Goal: Information Seeking & Learning: Learn about a topic

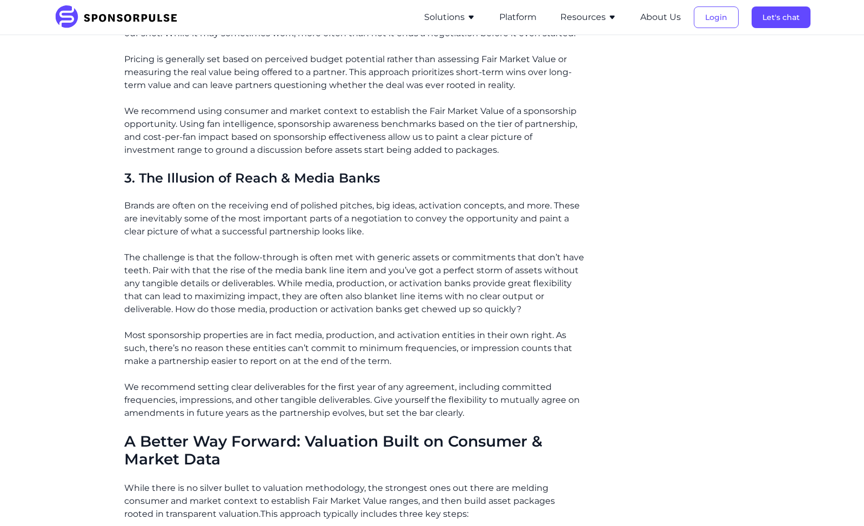
scroll to position [919, 0]
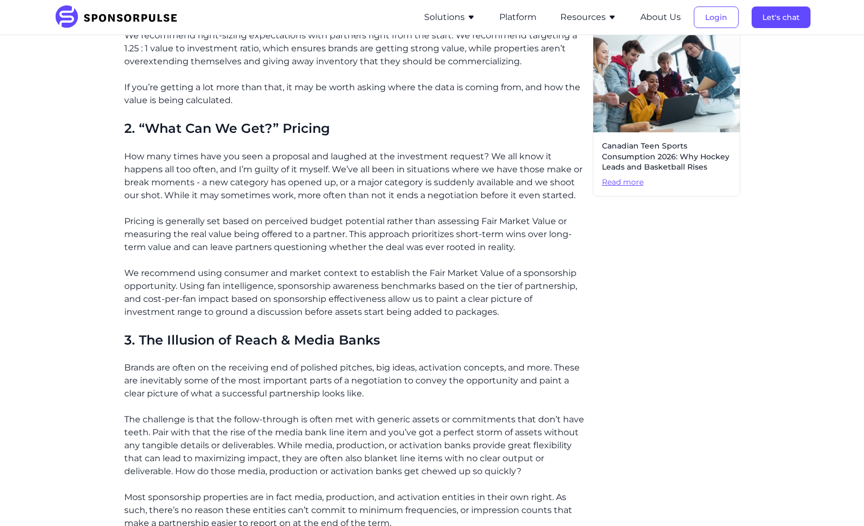
scroll to position [811, 0]
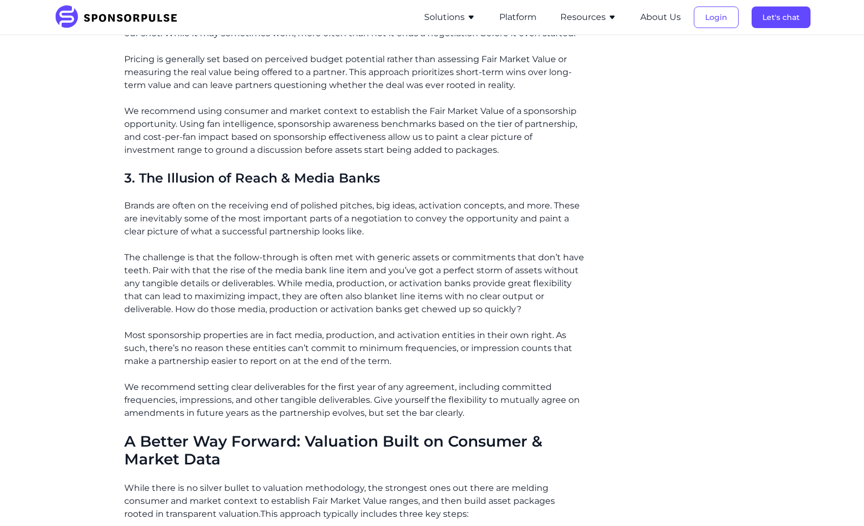
drag, startPoint x: 358, startPoint y: 355, endPoint x: 522, endPoint y: 356, distance: 163.8
drag, startPoint x: 522, startPoint y: 356, endPoint x: 450, endPoint y: 355, distance: 72.4
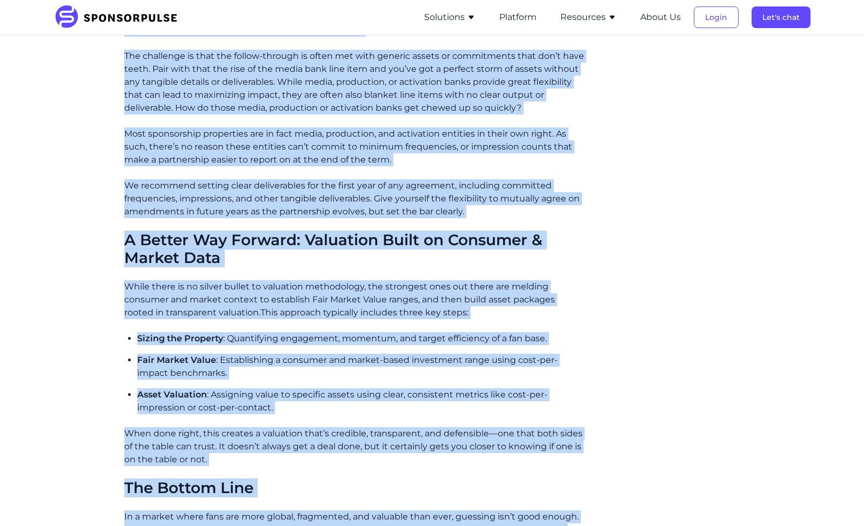
scroll to position [1039, 0]
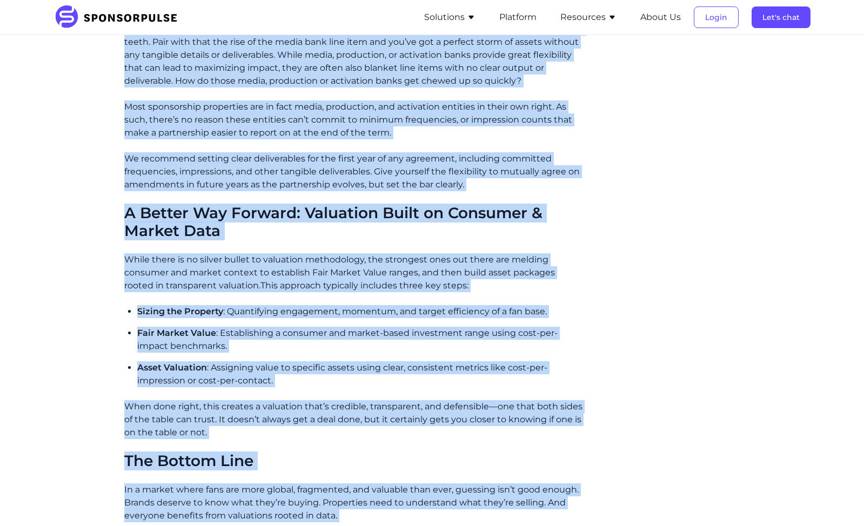
drag, startPoint x: 126, startPoint y: 83, endPoint x: 486, endPoint y: 97, distance: 360.2
click at [486, 97] on article "Home Insights Decoding the Black Box: Why Sponsorship Valuation Needs a Reality…" at bounding box center [432, 23] width 616 height 2038
copy article "Decoding the Black Box: Why Sponsorship Valuation Needs a Reality Check by Adam…"
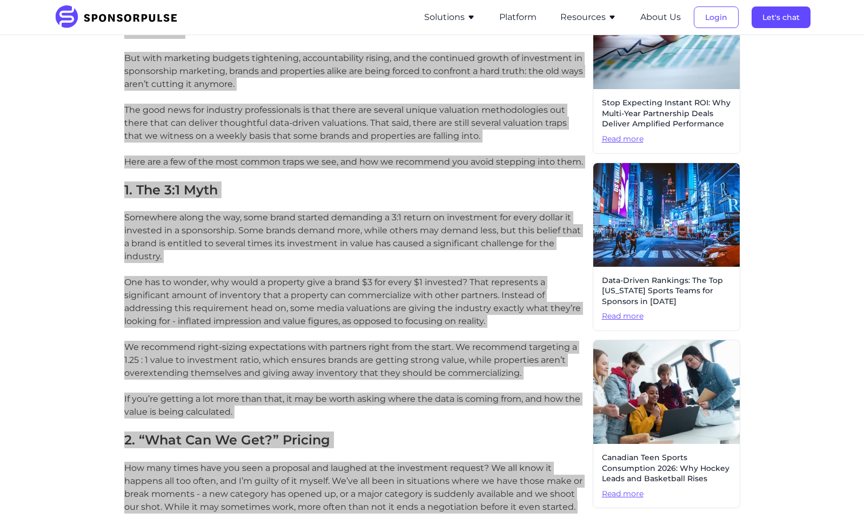
scroll to position [0, 0]
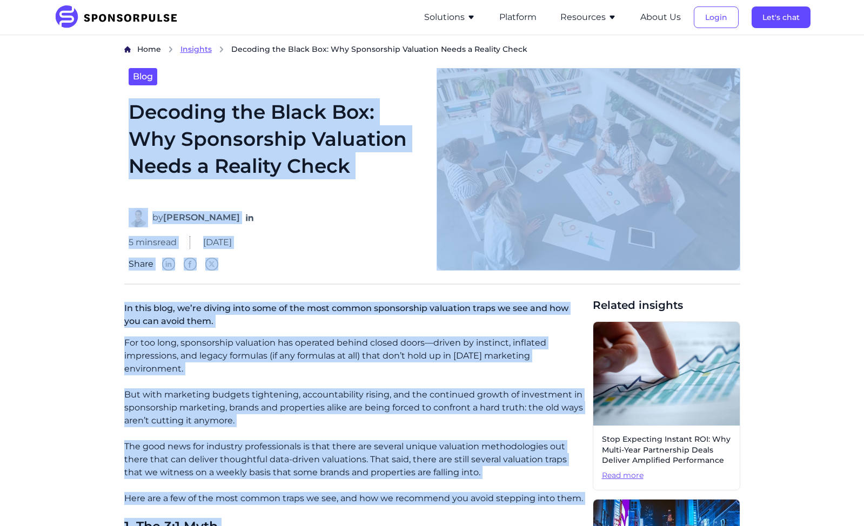
click at [181, 44] on span "Insights" at bounding box center [196, 49] width 31 height 10
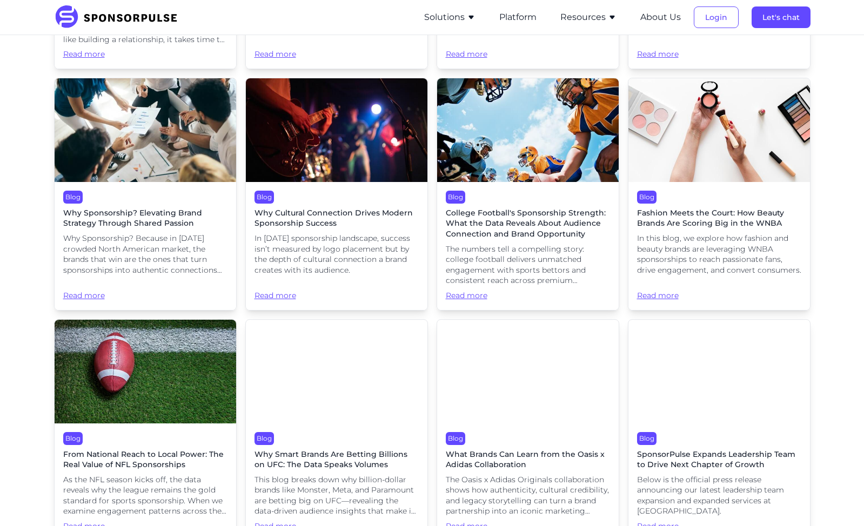
scroll to position [540, 0]
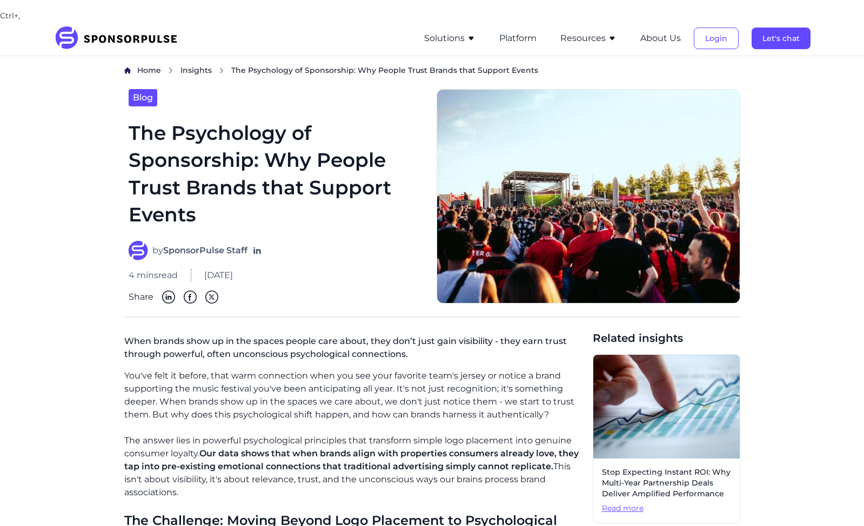
drag, startPoint x: 305, startPoint y: 473, endPoint x: 128, endPoint y: 91, distance: 420.5
copy article "The Psychology of Sponsorship: Why People Trust Brands that Support Events by S…"
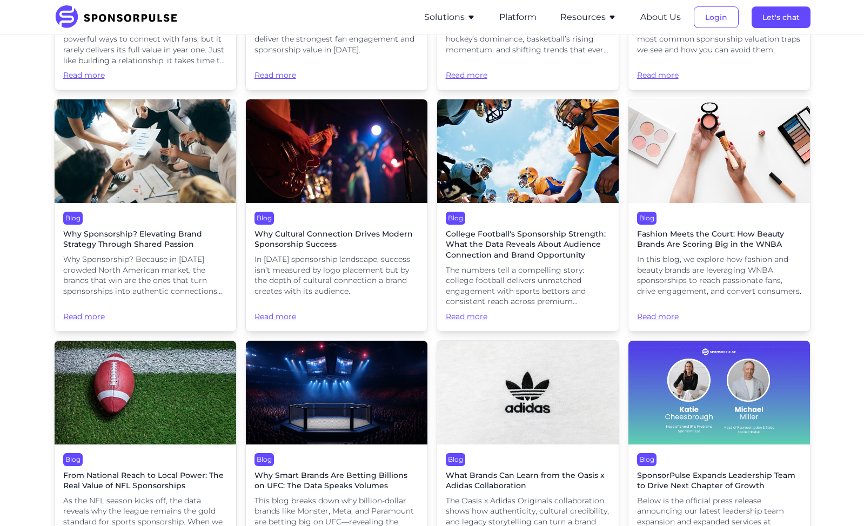
scroll to position [195, 0]
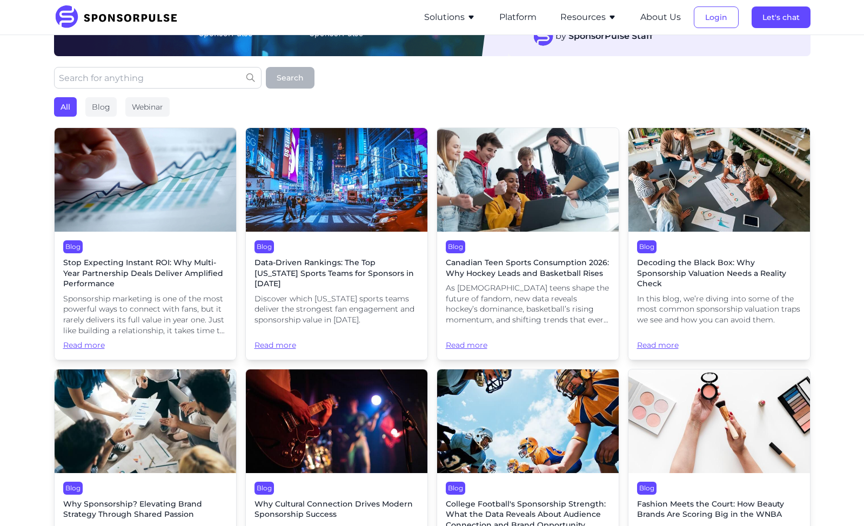
click at [146, 499] on span "Why Sponsorship? Elevating Brand Strategy Through Shared Passion" at bounding box center [145, 509] width 164 height 21
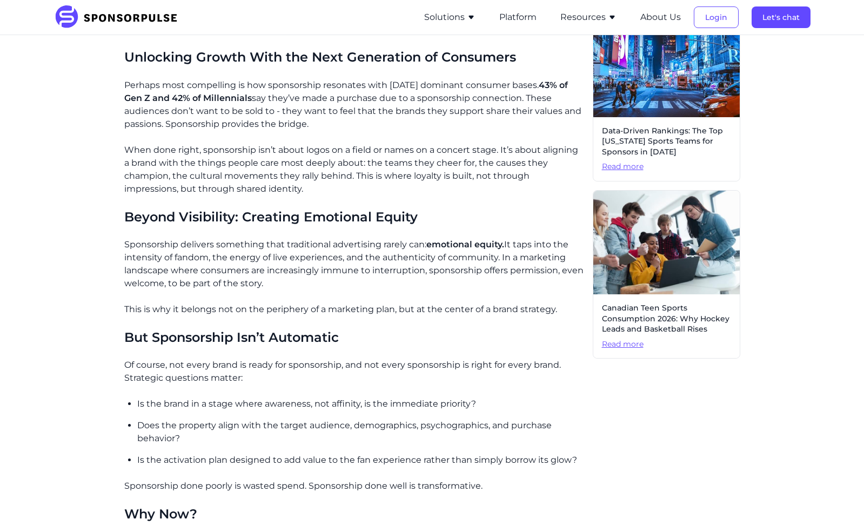
scroll to position [162, 0]
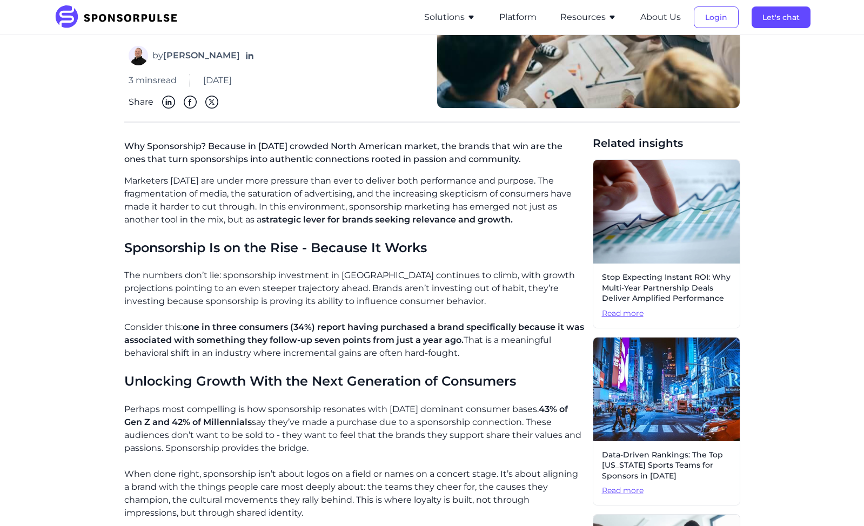
click at [207, 269] on p "The numbers don’t lie: sponsorship investment in North America continues to cli…" at bounding box center [354, 288] width 460 height 39
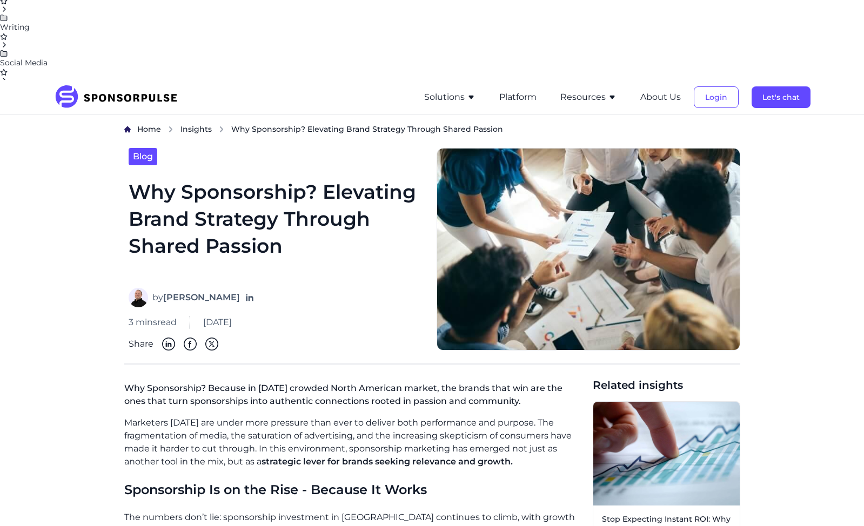
drag, startPoint x: 510, startPoint y: 285, endPoint x: 458, endPoint y: 253, distance: 60.6
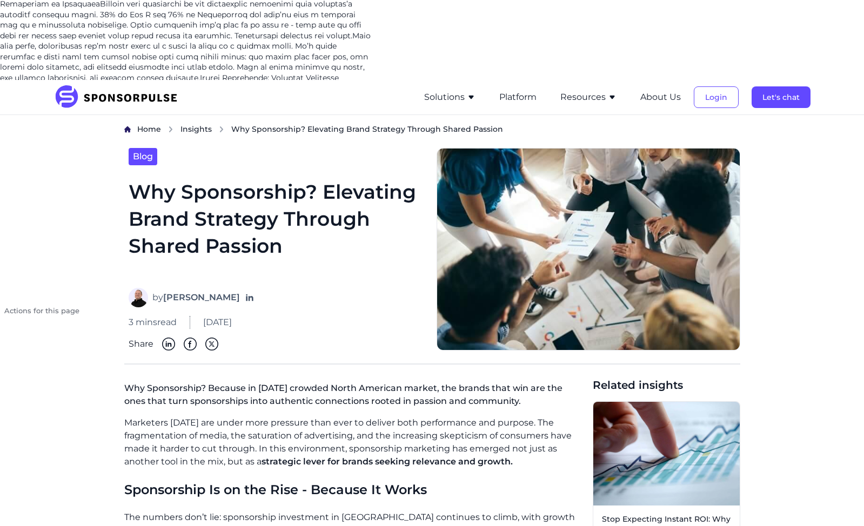
click at [290, 323] on div "Summarize" at bounding box center [186, 328] width 373 height 11
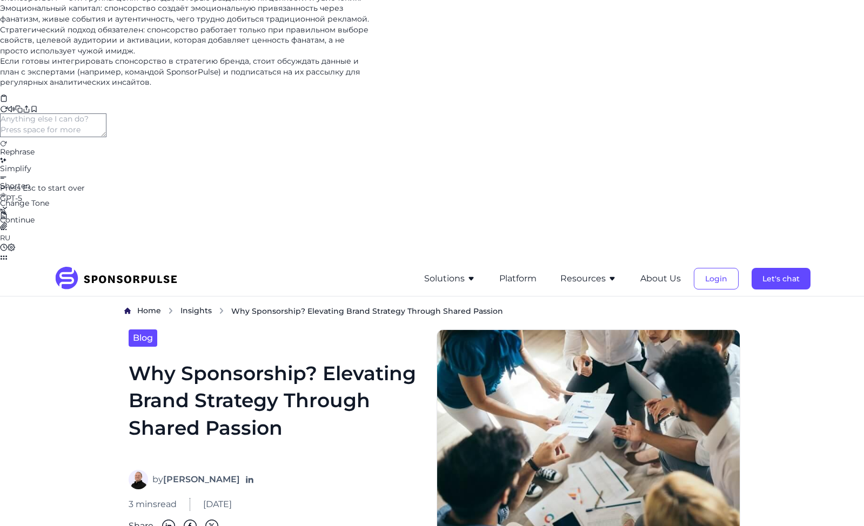
scroll to position [0, 0]
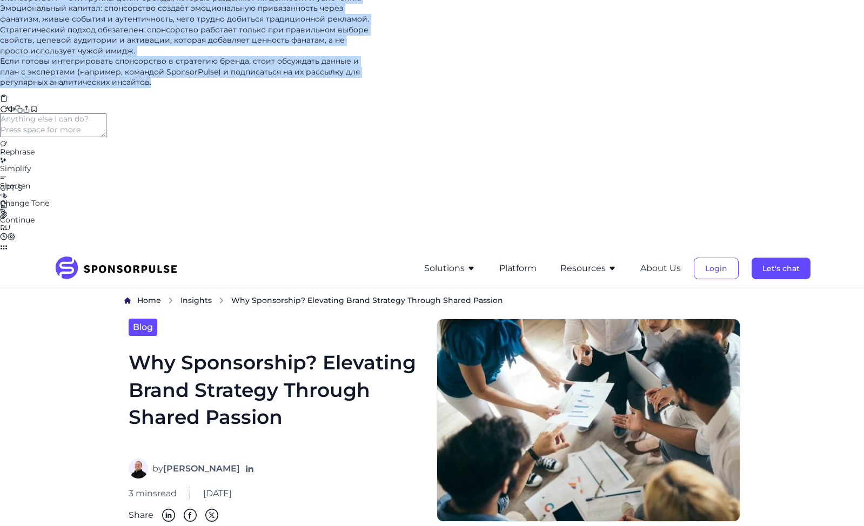
drag, startPoint x: 389, startPoint y: 108, endPoint x: 509, endPoint y: 431, distance: 344.9
copy div "спонсорство) становится ключевым инструментом маркетинга в Северной Америке, по…"
click at [15, 241] on icon at bounding box center [11, 236] width 7 height 7
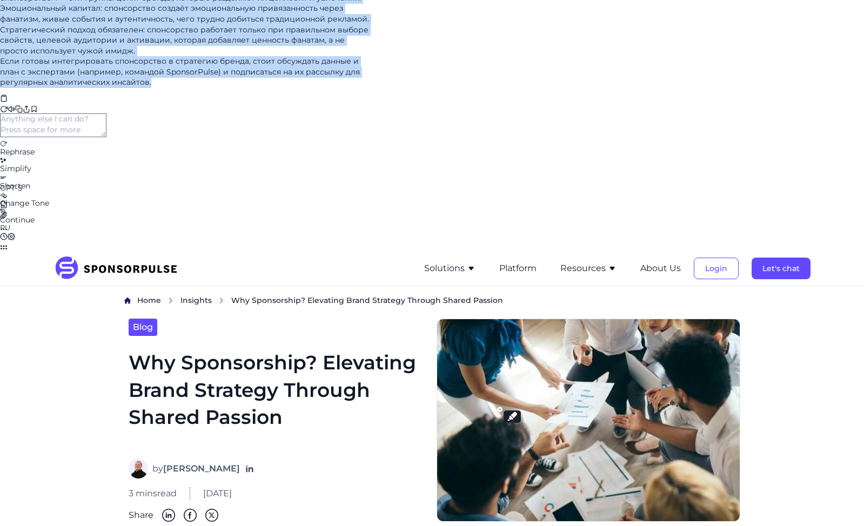
click at [15, 241] on icon at bounding box center [11, 236] width 7 height 7
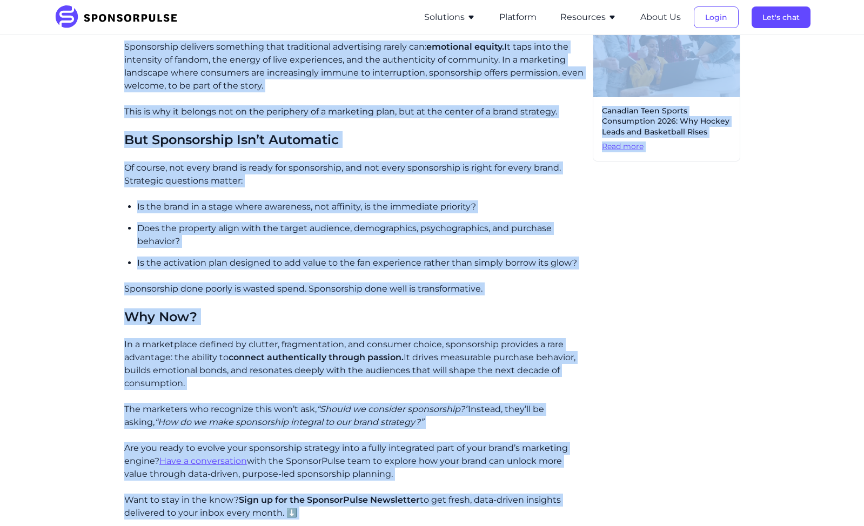
scroll to position [742, 0]
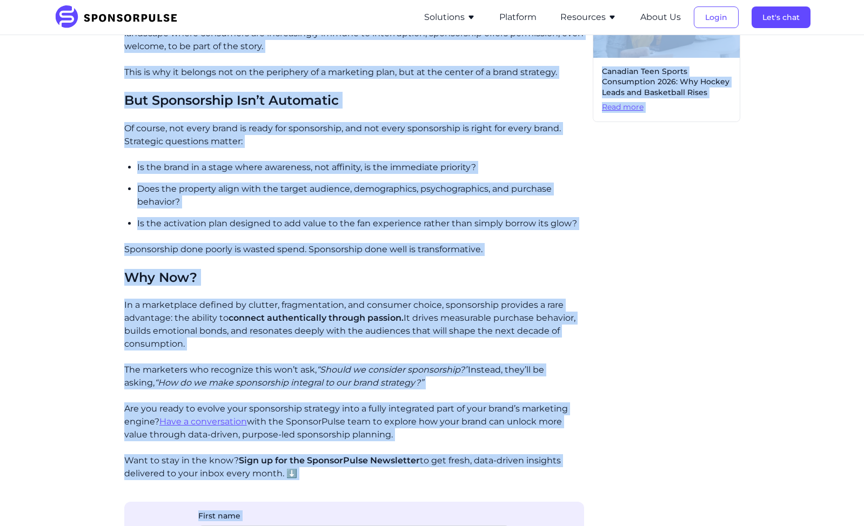
drag, startPoint x: 128, startPoint y: 80, endPoint x: 549, endPoint y: 109, distance: 421.5
click at [549, 109] on article "Home Insights Why Sponsorship? Elevating Brand Strategy Through Shared Passion …" at bounding box center [432, 27] width 616 height 1412
copy article "Why Sponsorship? Elevating Brand Strategy Through Shared Passion by Neal Covant…"
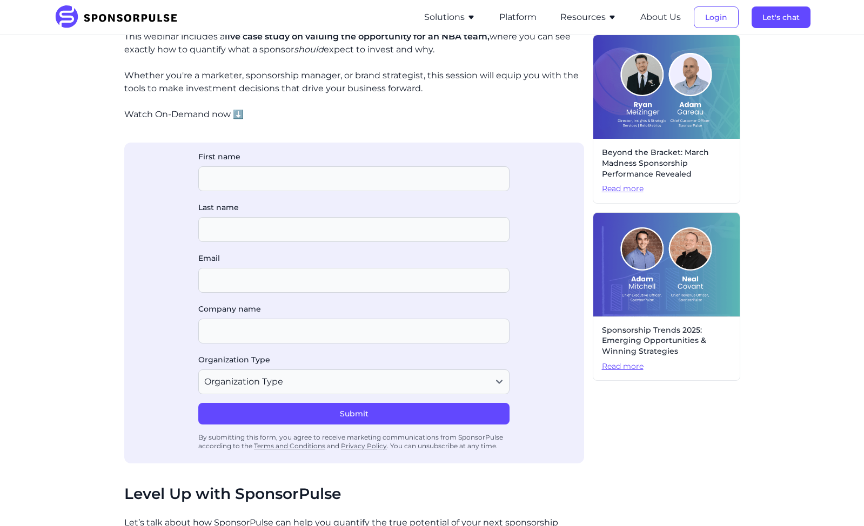
scroll to position [270, 0]
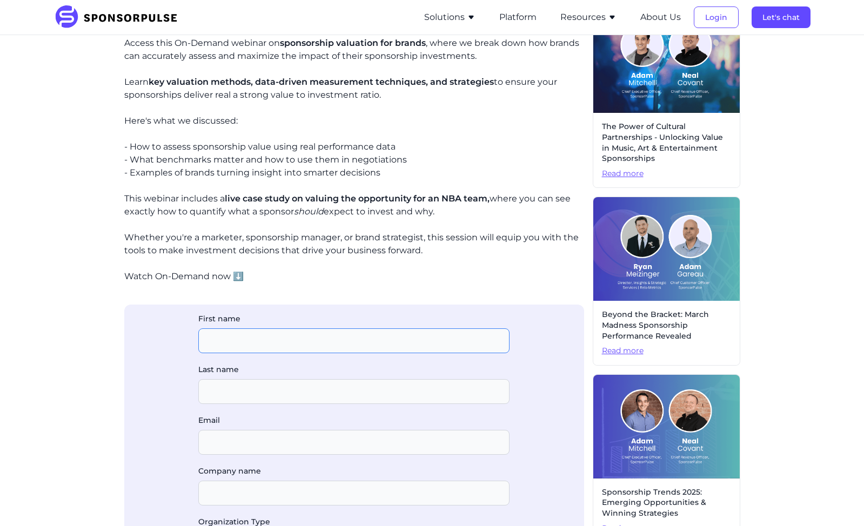
click at [263, 329] on input "First name" at bounding box center [353, 341] width 311 height 25
type input "Andre"
type input "S"
type input "sb.pro.news@gmail.com"
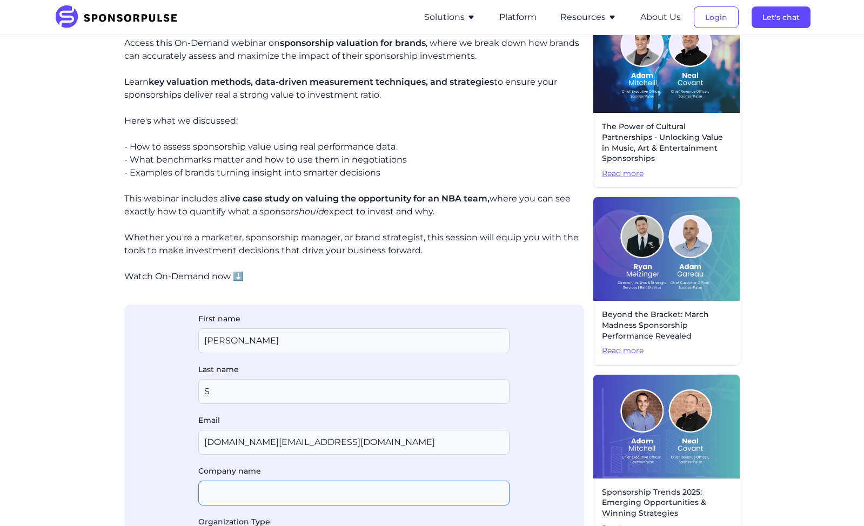
type input "CSMC"
select select "Agency or Consultancy"
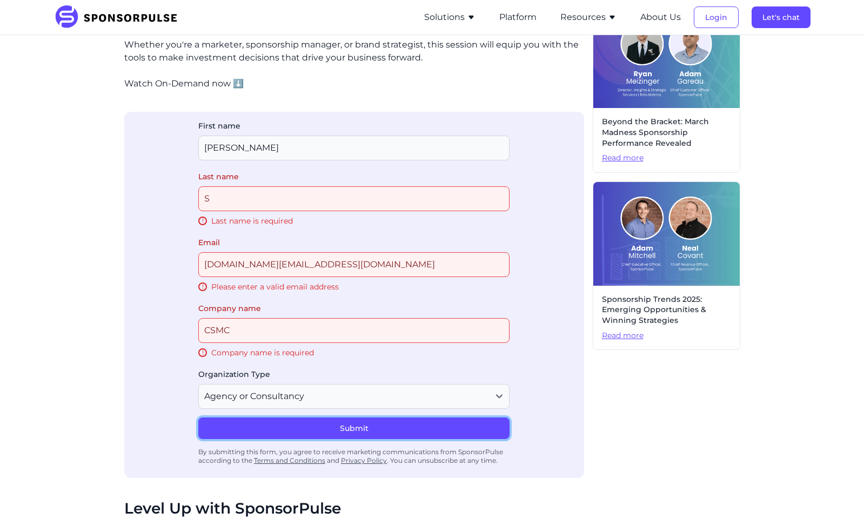
scroll to position [355, 0]
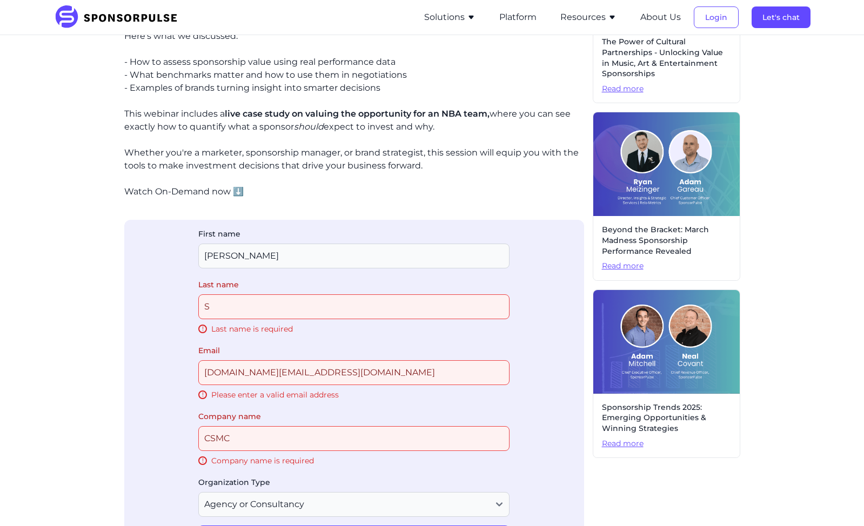
click at [297, 426] on input "Company name" at bounding box center [353, 438] width 311 height 25
click at [178, 258] on div "First name Last name ! Last name is required Email sb.pro.news@gmail.com ! Plea…" at bounding box center [354, 403] width 460 height 366
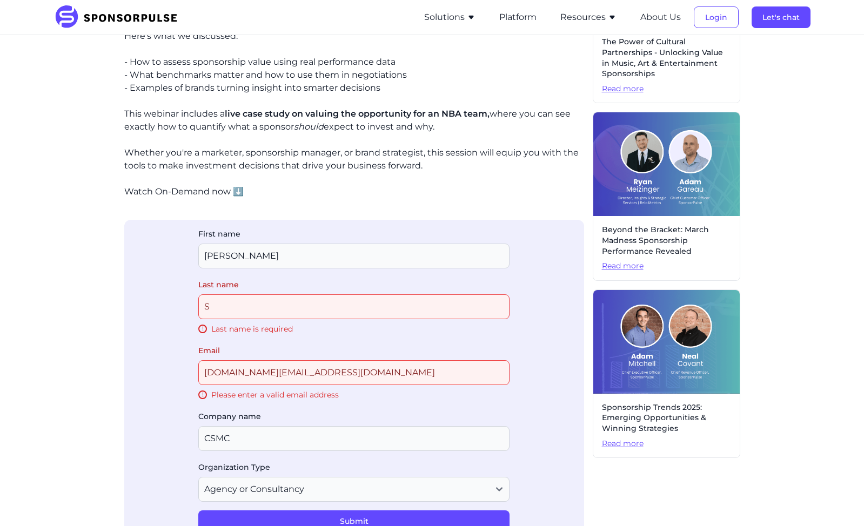
click at [272, 295] on input "Last name" at bounding box center [353, 307] width 311 height 25
type input "Simanovich"
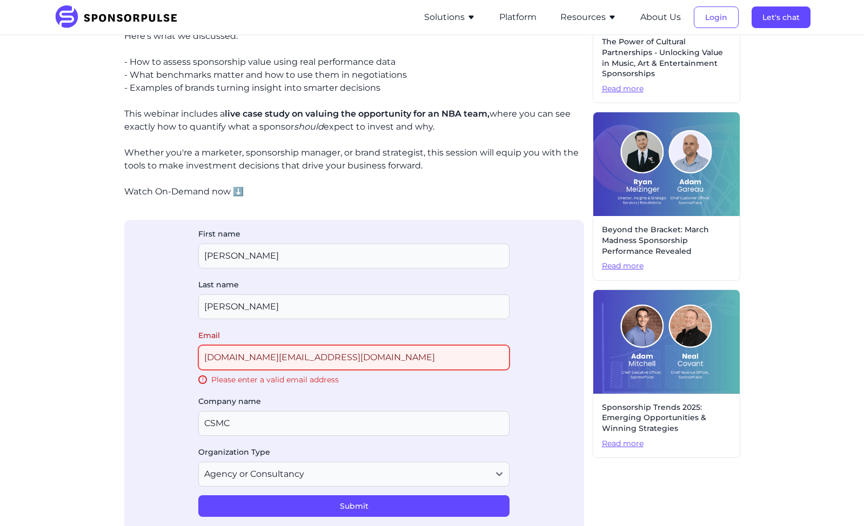
click at [290, 345] on input "sb.pro.news@gmail.com" at bounding box center [353, 357] width 311 height 25
click at [265, 411] on input "Company name" at bounding box center [353, 423] width 311 height 25
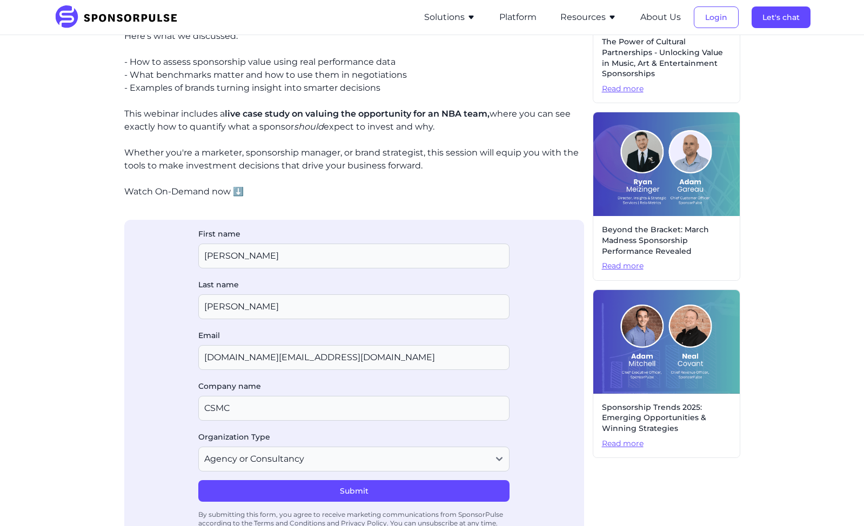
click at [190, 265] on div "First name Last name Email sb.pro.news@gmail.com Company name Organization Type…" at bounding box center [354, 380] width 460 height 321
click at [363, 480] on button "Submit" at bounding box center [353, 491] width 311 height 22
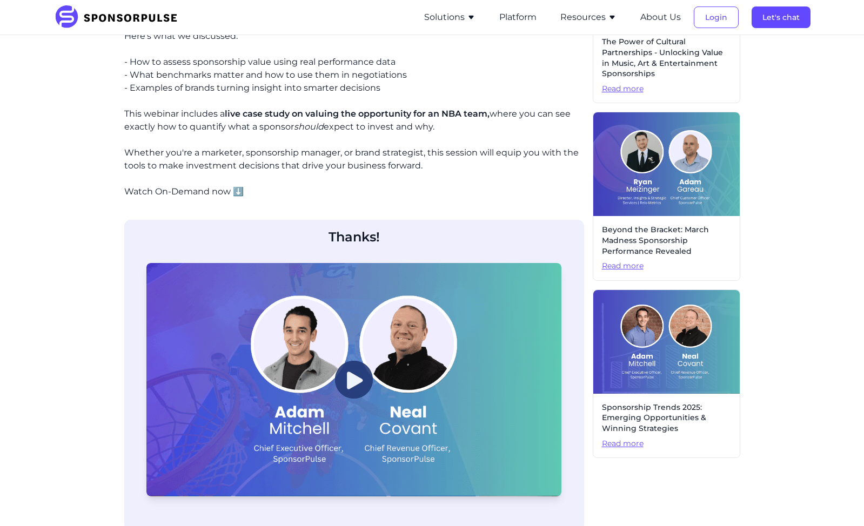
click at [355, 361] on img at bounding box center [354, 380] width 38 height 38
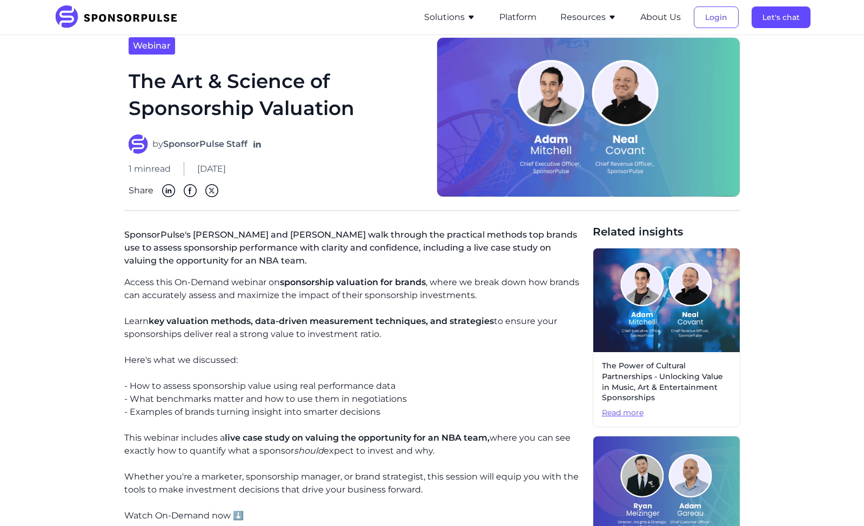
scroll to position [0, 0]
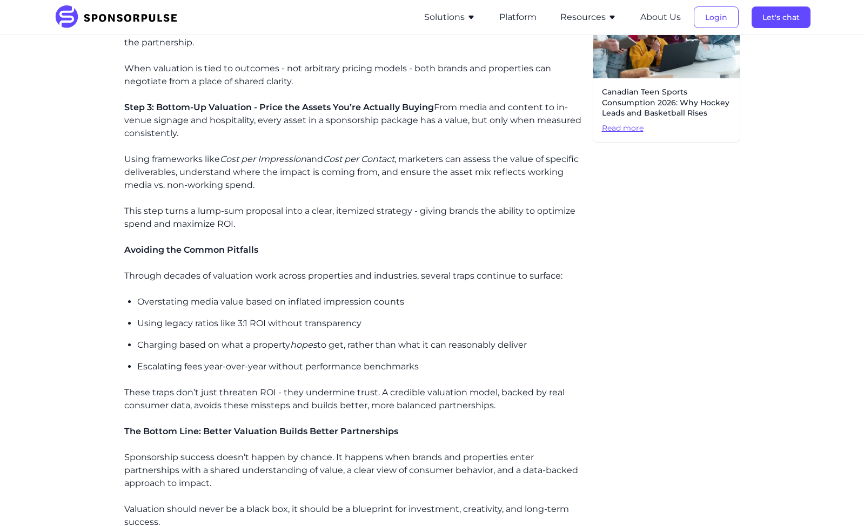
scroll to position [811, 0]
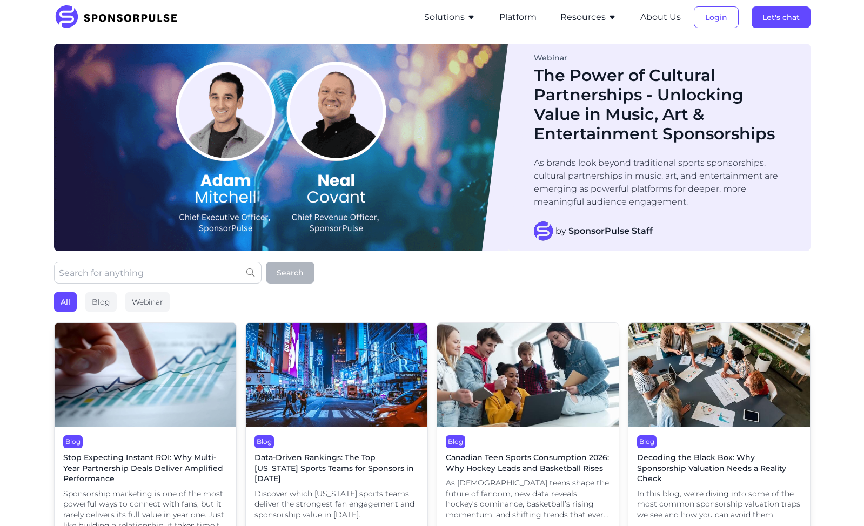
click at [103, 453] on span "Stop Expecting Instant ROI: Why Multi-Year Partnership Deals Deliver Amplified …" at bounding box center [145, 469] width 164 height 32
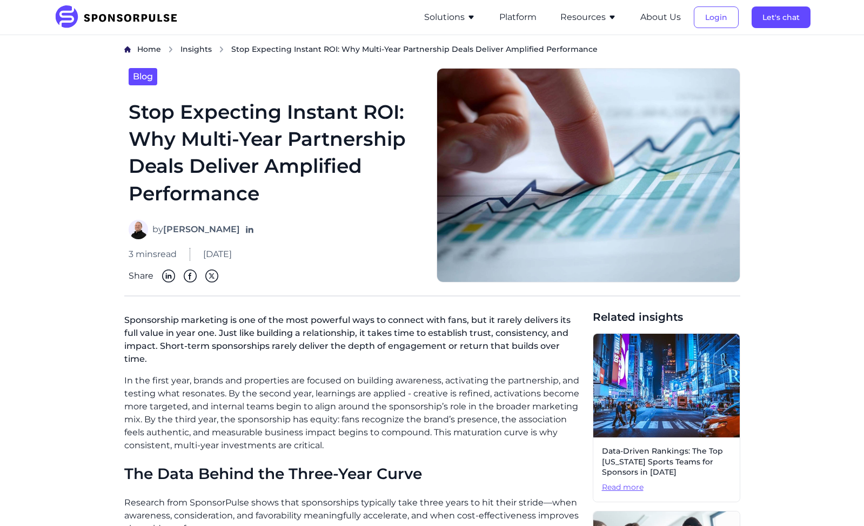
click at [145, 68] on link "Blog" at bounding box center [143, 76] width 29 height 17
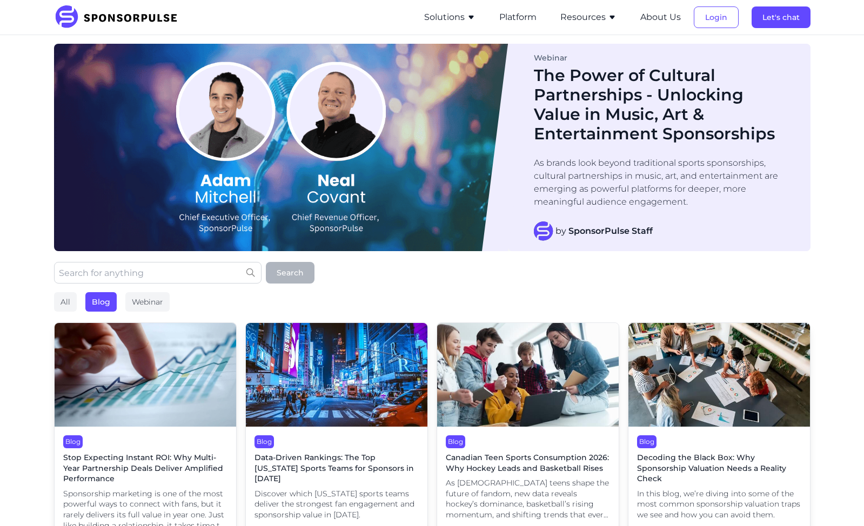
click at [111, 453] on span "Stop Expecting Instant ROI: Why Multi-Year Partnership Deals Deliver Amplified …" at bounding box center [145, 469] width 164 height 32
click at [169, 453] on span "Stop Expecting Instant ROI: Why Multi-Year Partnership Deals Deliver Amplified …" at bounding box center [145, 469] width 164 height 32
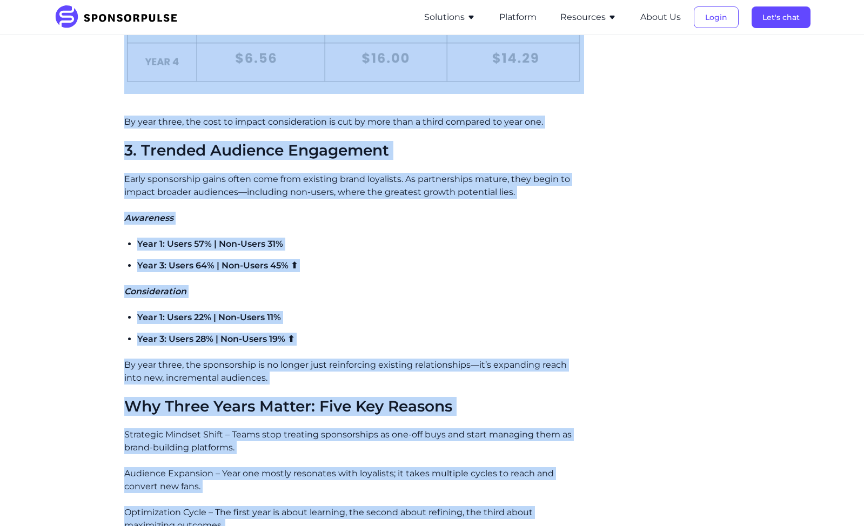
scroll to position [1237, 0]
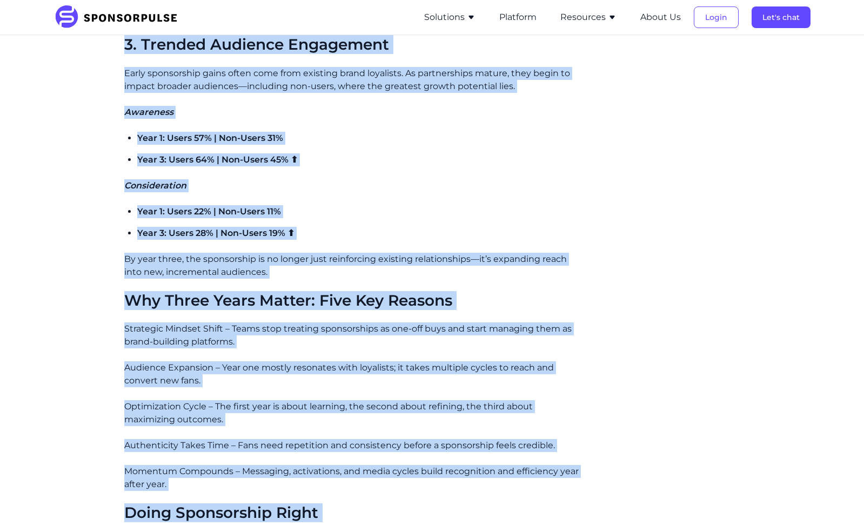
drag, startPoint x: 339, startPoint y: 82, endPoint x: 566, endPoint y: 279, distance: 301.1
copy article "Why Multi-Year Partnership Deals Deliver Amplified Performance by Neal Covant 3…"
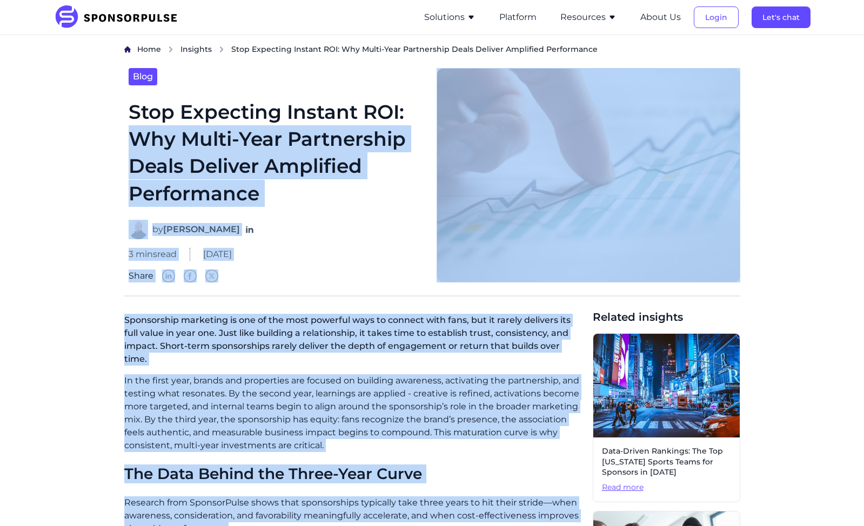
click at [378, 248] on div "3 mins read September 29, 2025" at bounding box center [276, 254] width 295 height 13
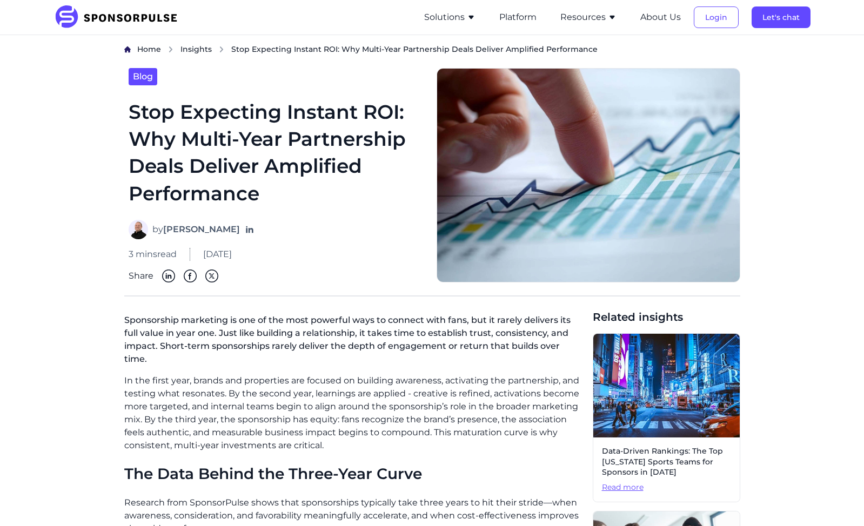
click at [132, 68] on link "Blog" at bounding box center [143, 76] width 29 height 17
